Goal: Transaction & Acquisition: Download file/media

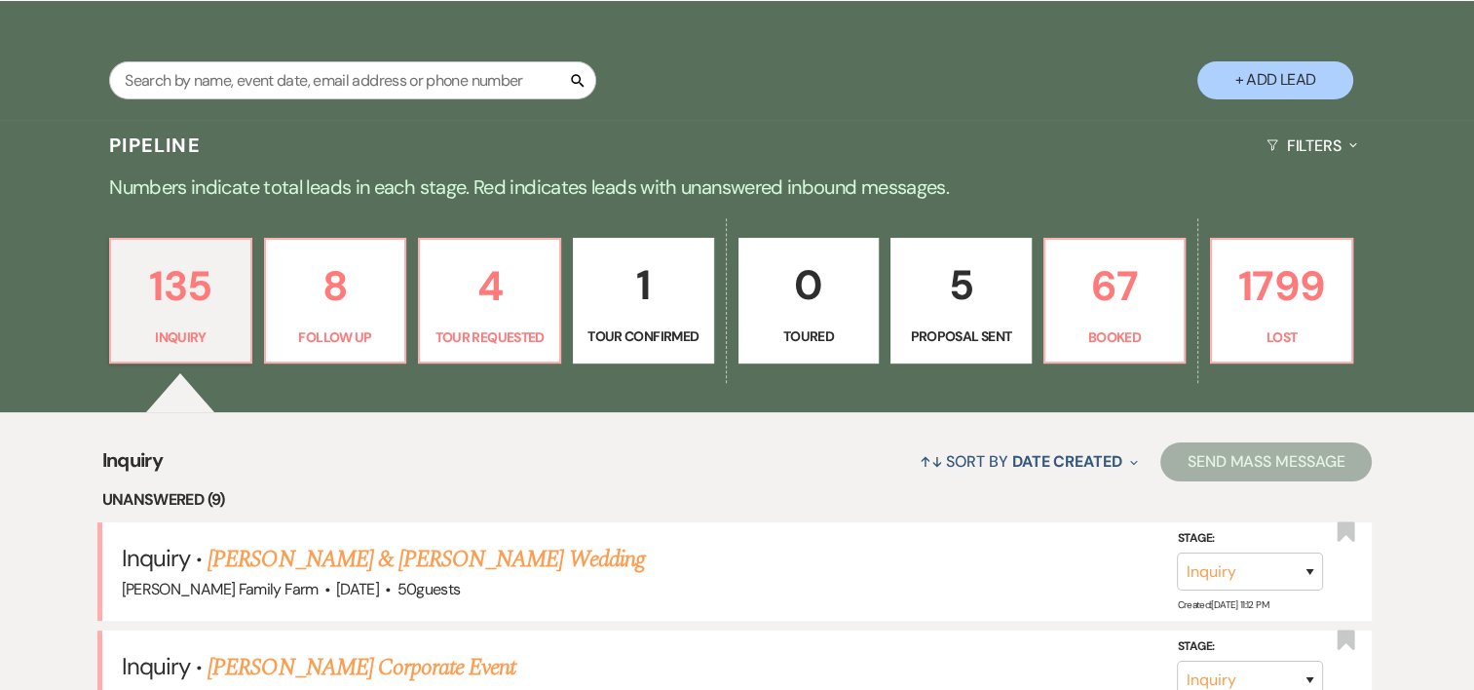
scroll to position [350, 0]
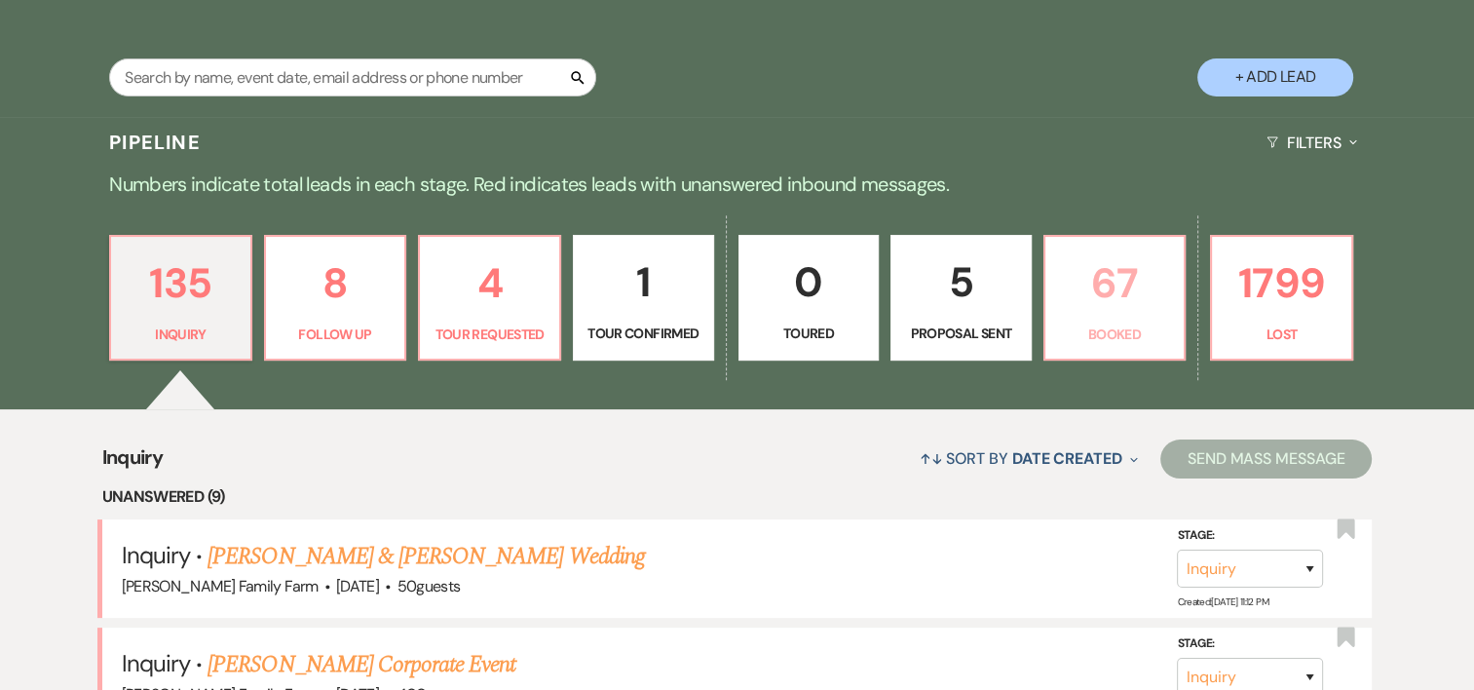
click at [1090, 355] on link "67 Booked" at bounding box center [1114, 298] width 143 height 127
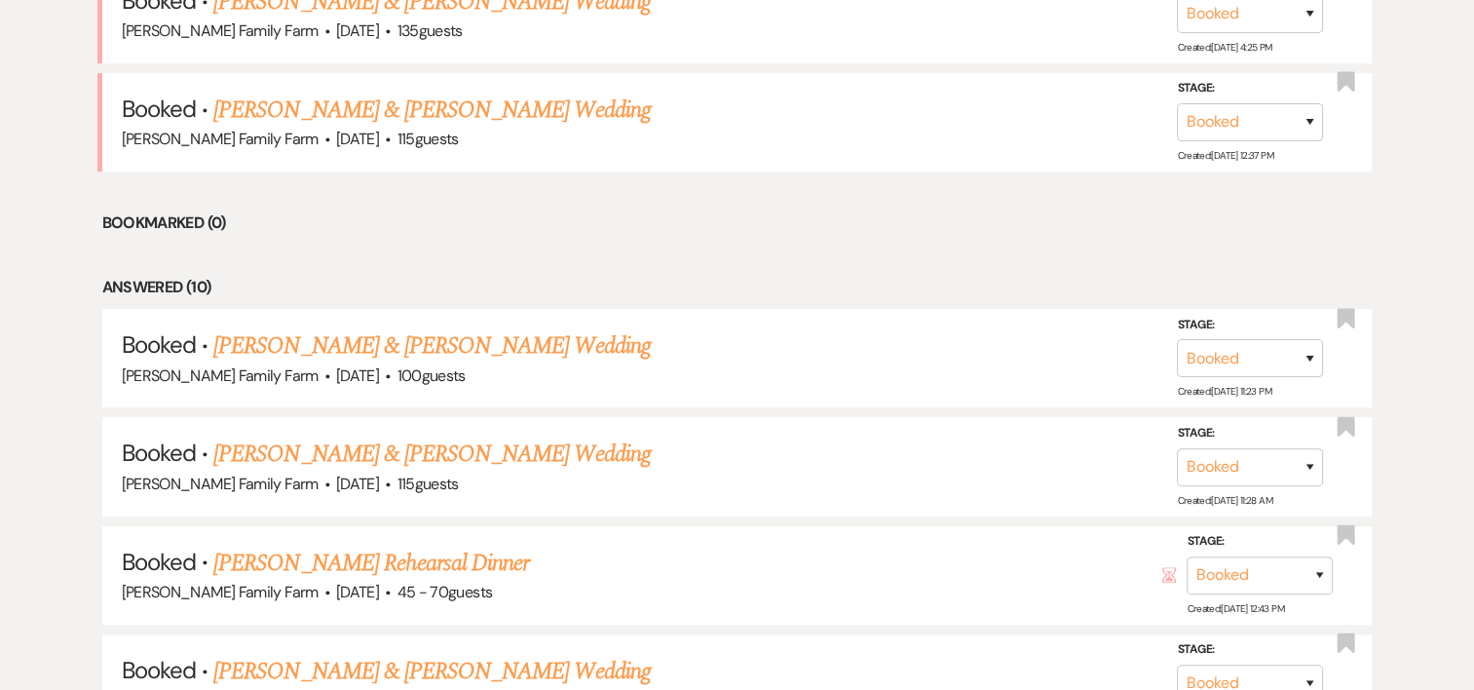
scroll to position [1258, 0]
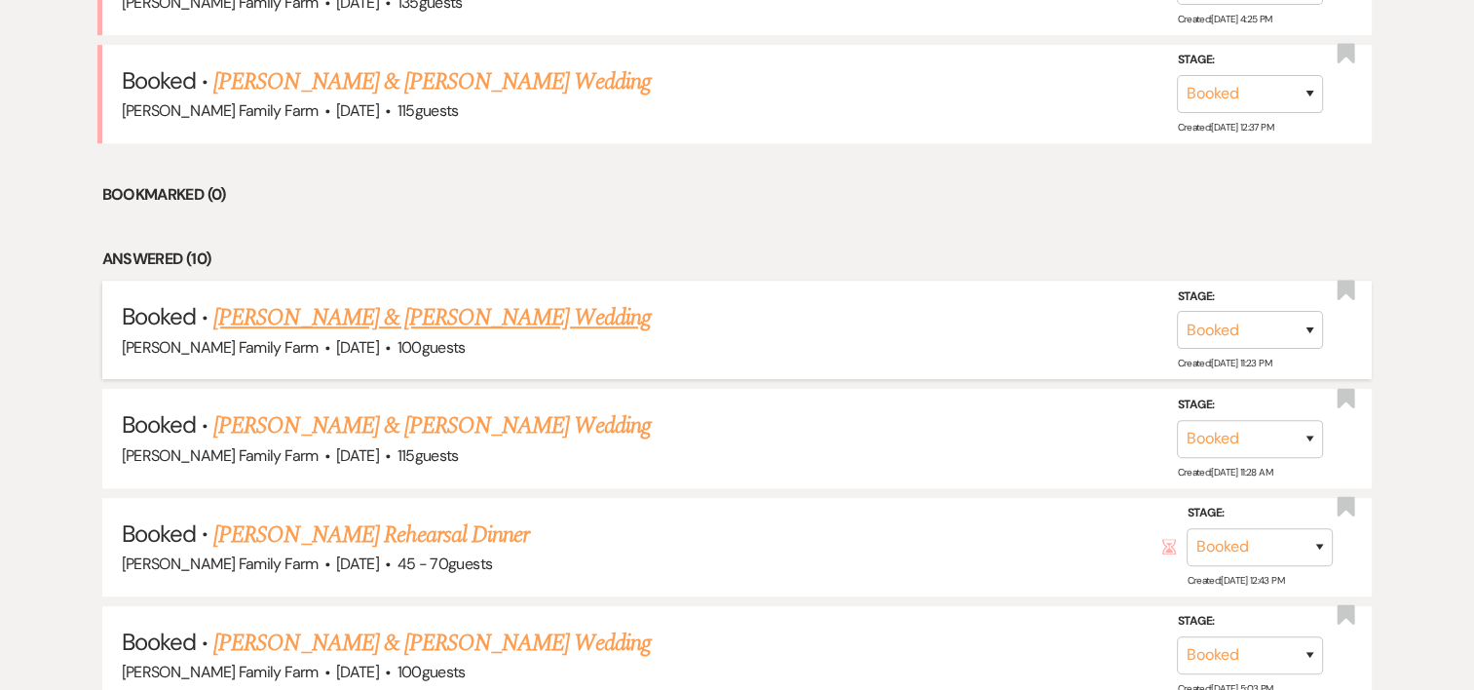
click at [439, 316] on link "[PERSON_NAME] & [PERSON_NAME] Wedding" at bounding box center [431, 317] width 436 height 35
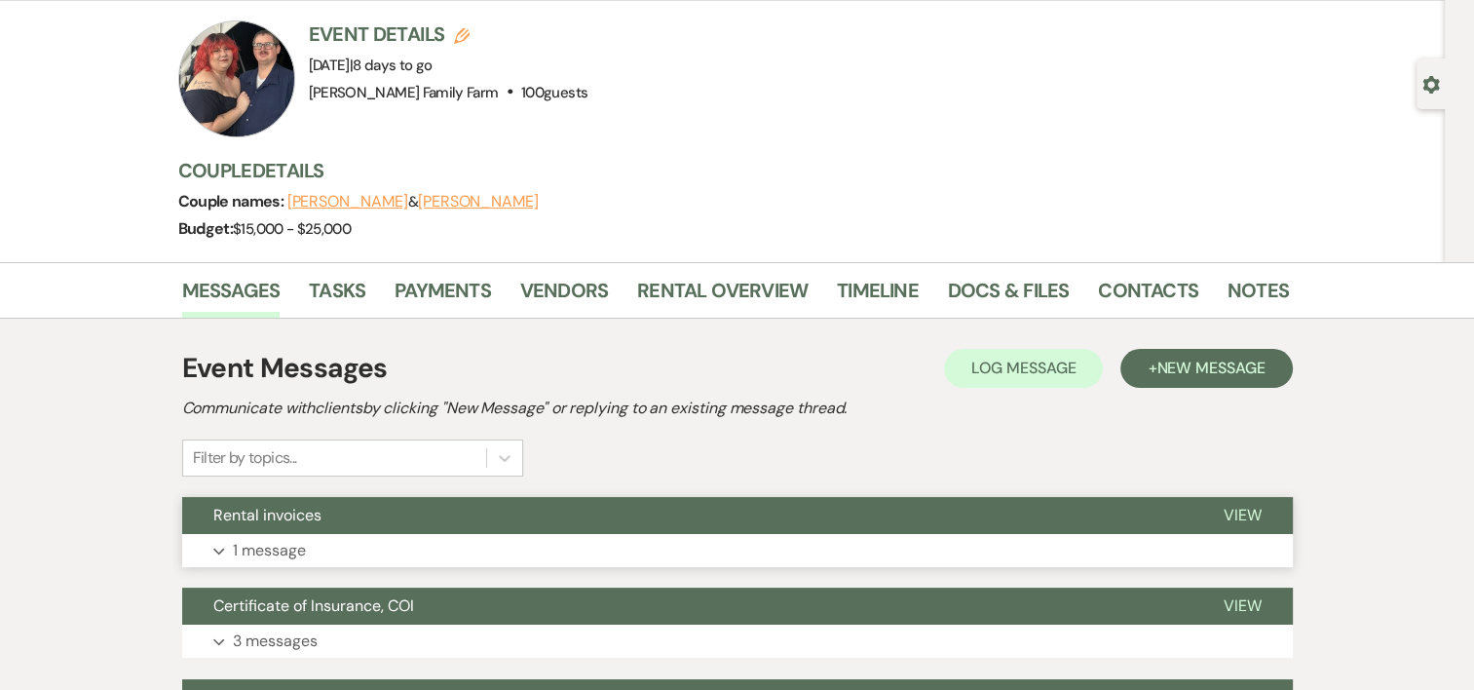
scroll to position [109, 0]
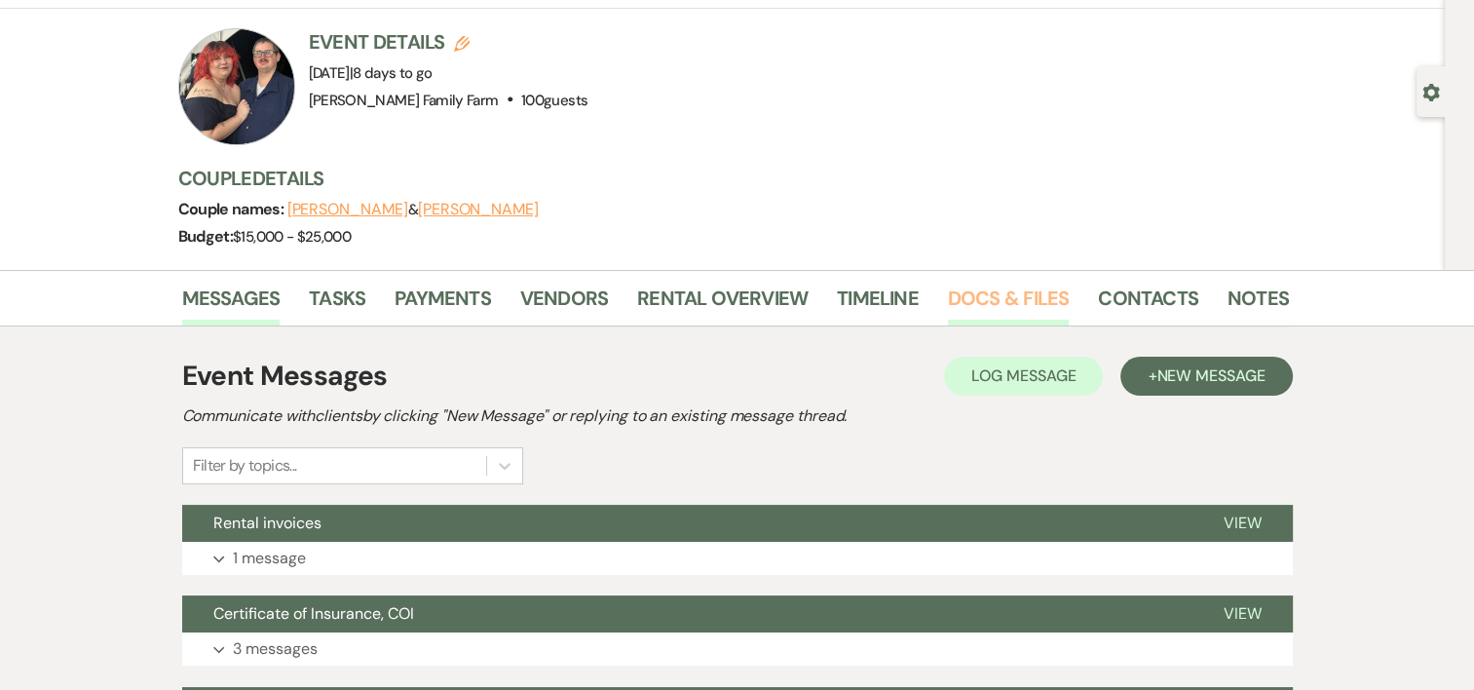
click at [988, 300] on link "Docs & Files" at bounding box center [1008, 303] width 121 height 43
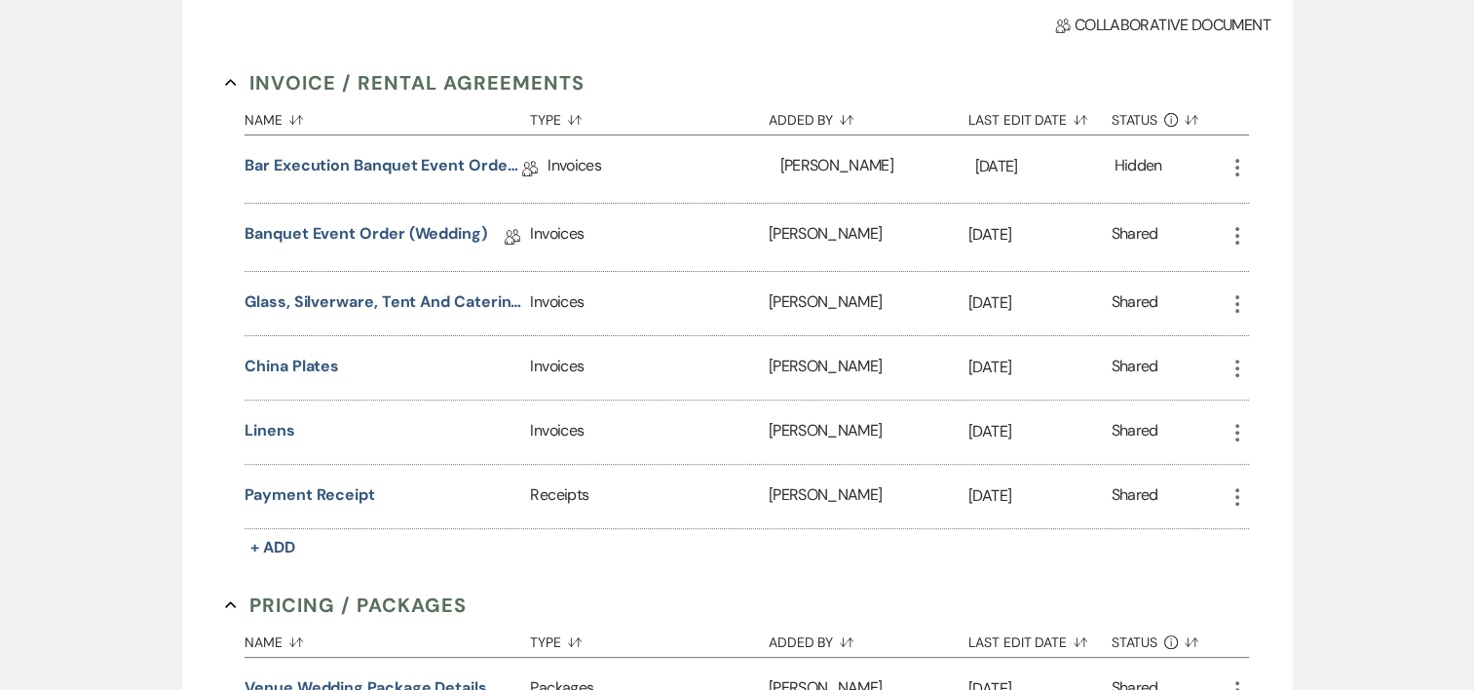
scroll to position [595, 0]
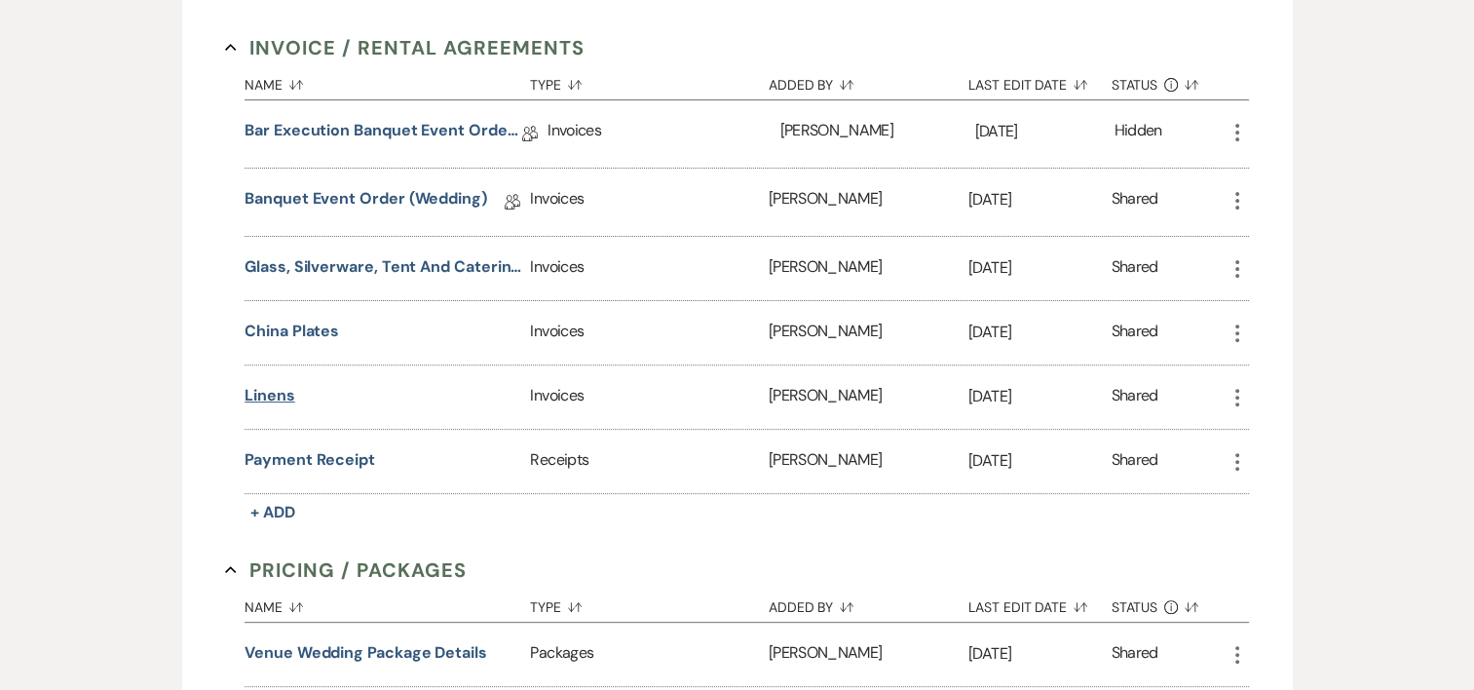
click at [281, 393] on button "Linens" at bounding box center [270, 395] width 51 height 23
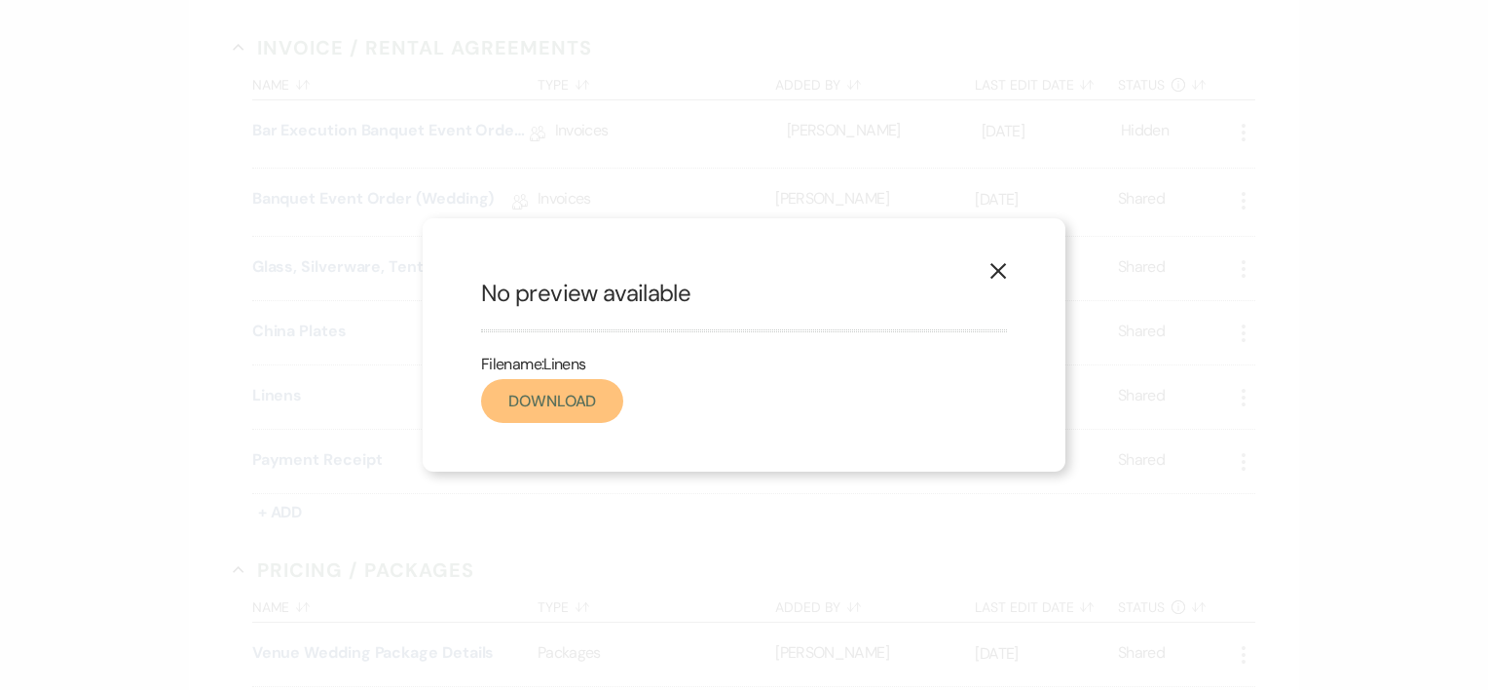
click at [518, 405] on link "Download" at bounding box center [552, 401] width 142 height 44
click at [997, 269] on use "button" at bounding box center [999, 271] width 16 height 16
